Goal: Information Seeking & Learning: Learn about a topic

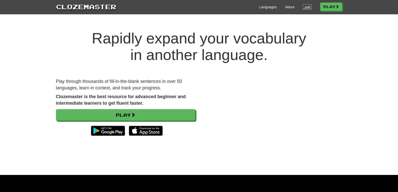
click at [304, 8] on link "Login" at bounding box center [307, 7] width 9 height 5
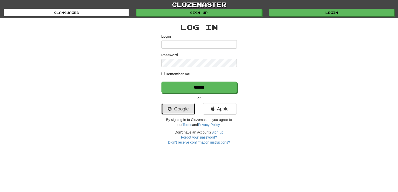
click at [179, 111] on link "Google" at bounding box center [179, 109] width 34 height 12
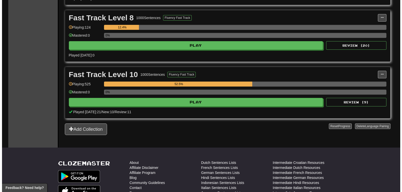
scroll to position [237, 0]
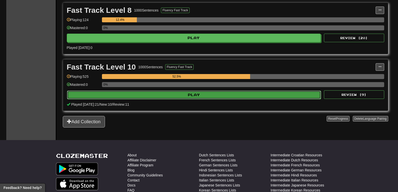
click at [219, 99] on button "Play" at bounding box center [194, 95] width 254 height 9
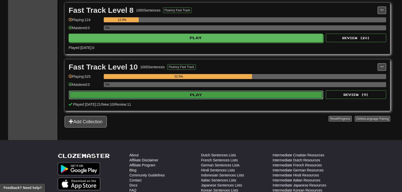
select select "**"
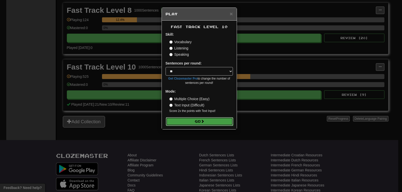
click at [202, 118] on button "Go" at bounding box center [199, 121] width 67 height 9
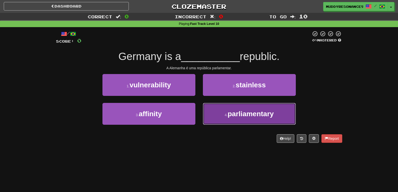
click at [236, 121] on button "4 . parliamentary" at bounding box center [249, 114] width 93 height 22
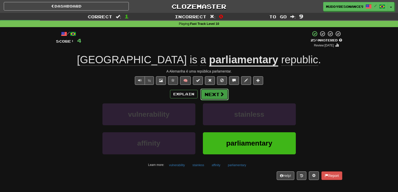
click at [214, 93] on button "Next" at bounding box center [215, 95] width 28 height 12
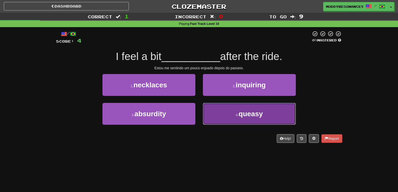
click at [236, 111] on button "4 . queasy" at bounding box center [249, 114] width 93 height 22
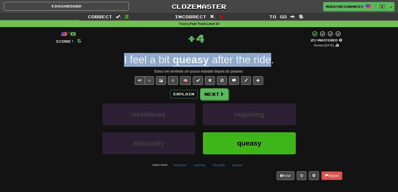
drag, startPoint x: 271, startPoint y: 60, endPoint x: 125, endPoint y: 56, distance: 146.0
click at [125, 56] on div "I feel a bit queasy after the ride ." at bounding box center [199, 60] width 286 height 14
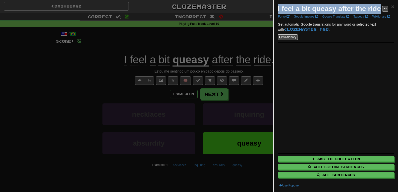
drag, startPoint x: 278, startPoint y: 8, endPoint x: 382, endPoint y: 6, distance: 103.8
click at [382, 6] on div "I feel a bit queasy after the ride" at bounding box center [333, 9] width 111 height 10
copy strong "I feel a bit queasy after the ride"
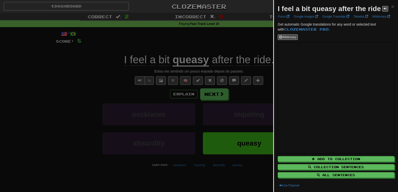
drag, startPoint x: 173, startPoint y: 30, endPoint x: 204, endPoint y: 50, distance: 36.9
click at [175, 29] on div at bounding box center [199, 96] width 398 height 192
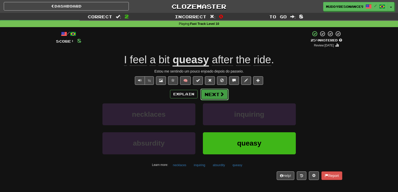
click at [213, 92] on button "Next" at bounding box center [215, 95] width 28 height 12
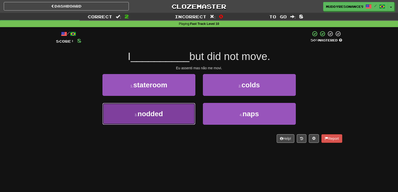
click at [192, 111] on button "3 . nodded" at bounding box center [149, 114] width 93 height 22
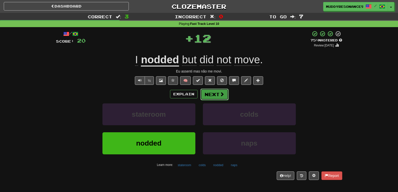
click at [217, 92] on button "Next" at bounding box center [215, 95] width 28 height 12
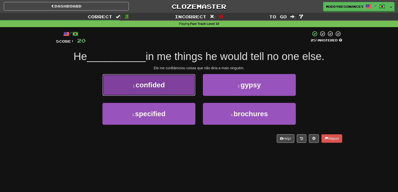
click at [181, 86] on button "1 . confided" at bounding box center [149, 85] width 93 height 22
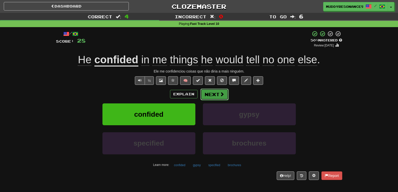
click at [216, 92] on button "Next" at bounding box center [215, 95] width 28 height 12
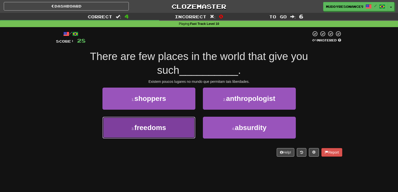
click at [179, 121] on button "3 . freedoms" at bounding box center [149, 128] width 93 height 22
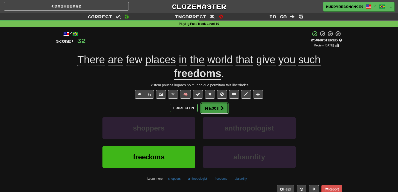
click at [214, 106] on button "Next" at bounding box center [215, 109] width 28 height 12
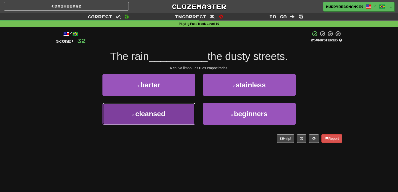
click at [176, 111] on button "3 . cleansed" at bounding box center [149, 114] width 93 height 22
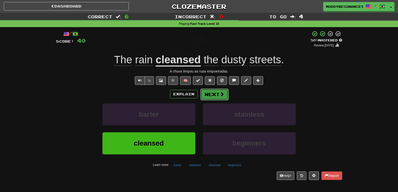
click at [218, 92] on button "Next" at bounding box center [215, 95] width 28 height 12
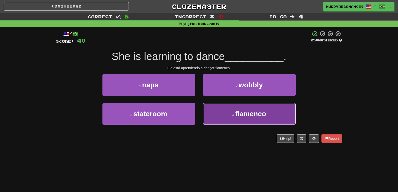
click at [243, 121] on button "4 . flamenco" at bounding box center [249, 114] width 93 height 22
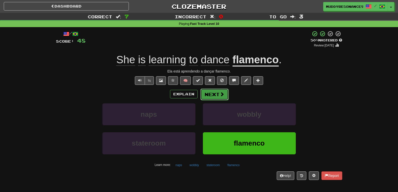
click at [217, 93] on button "Next" at bounding box center [215, 95] width 28 height 12
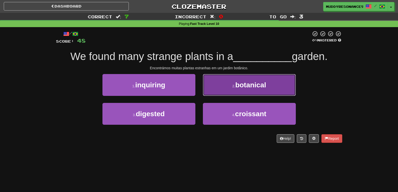
click at [244, 84] on span "botanical" at bounding box center [250, 85] width 31 height 8
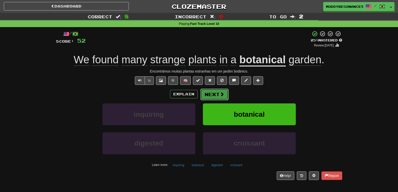
click at [218, 91] on button "Next" at bounding box center [215, 95] width 28 height 12
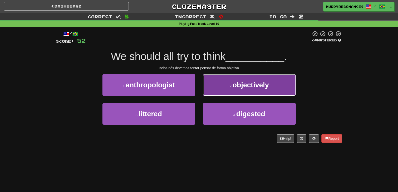
click at [249, 88] on span "objectively" at bounding box center [251, 85] width 36 height 8
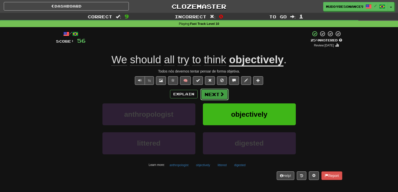
click at [213, 93] on button "Next" at bounding box center [215, 95] width 28 height 12
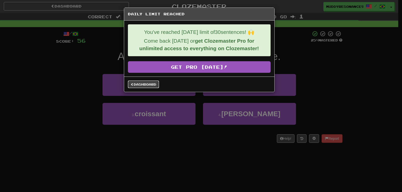
click at [154, 82] on link "Dashboard" at bounding box center [143, 85] width 31 height 8
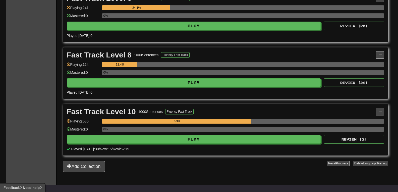
scroll to position [197, 0]
